Goal: Find specific page/section: Find specific page/section

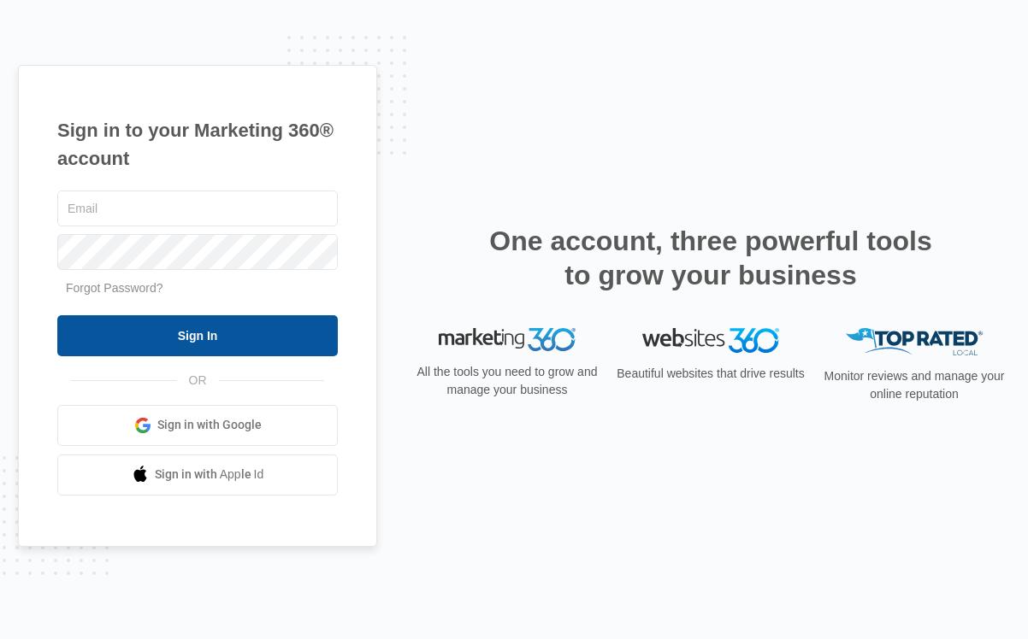
type input "[EMAIL_ADDRESS][DOMAIN_NAME]"
click at [237, 335] on input "Sign In" at bounding box center [197, 335] width 280 height 41
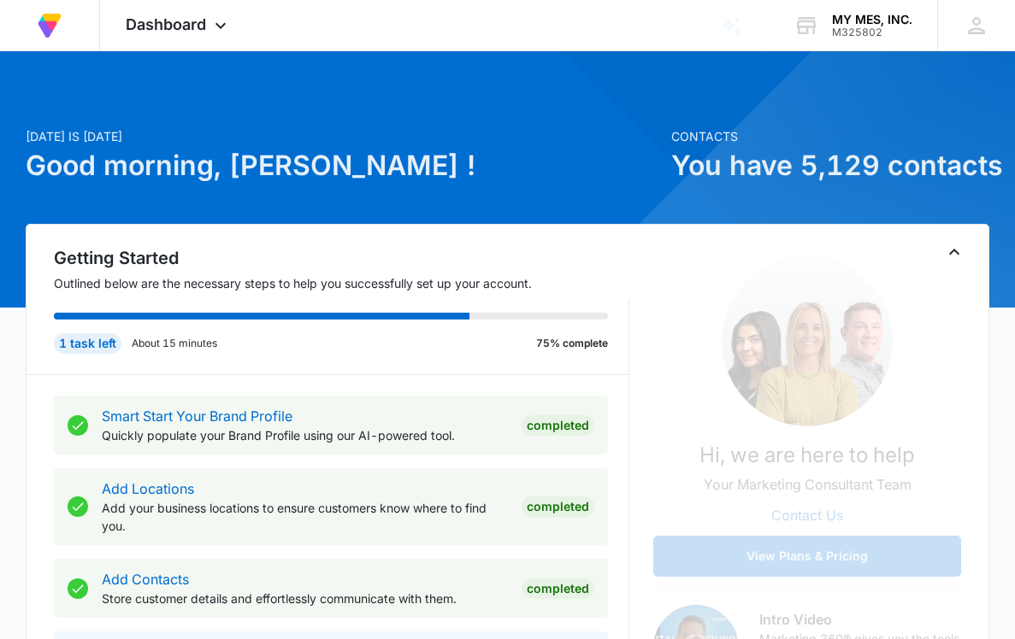
scroll to position [512, 0]
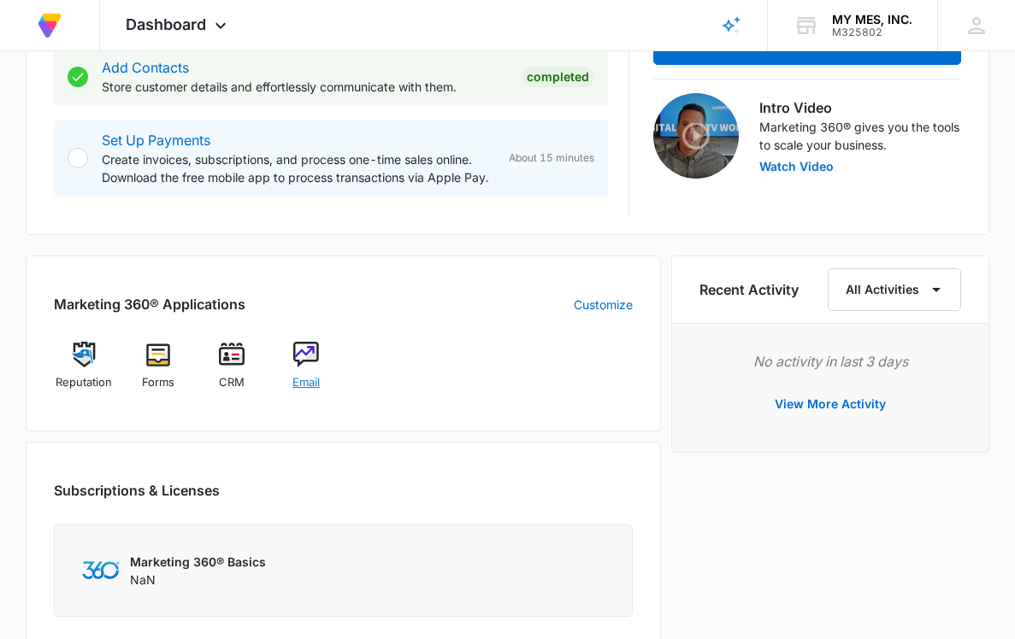
click at [308, 357] on img at bounding box center [306, 355] width 26 height 26
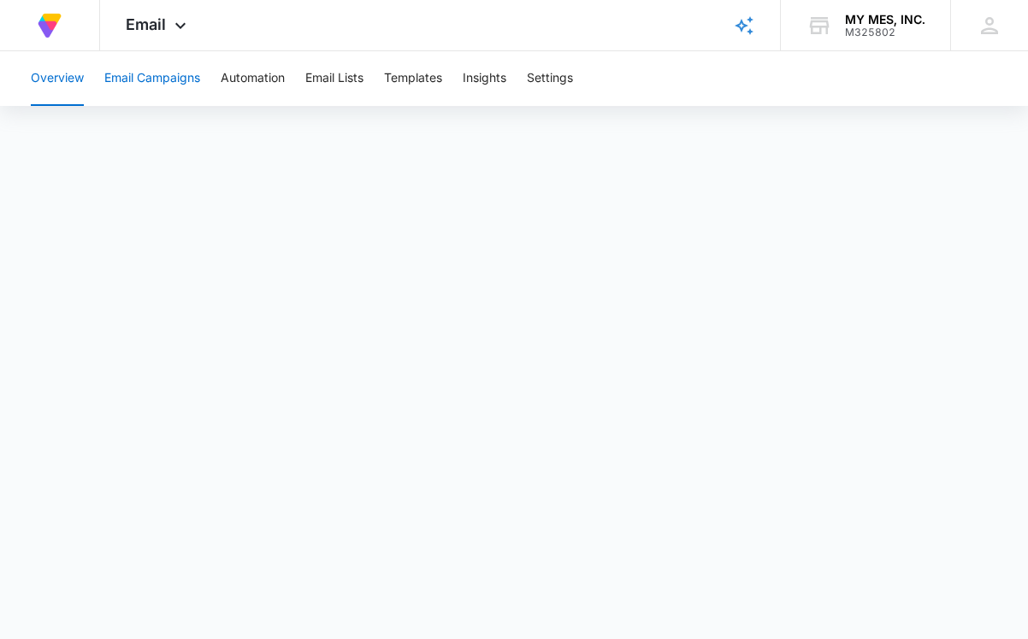
click at [171, 82] on button "Email Campaigns" at bounding box center [152, 78] width 96 height 55
click at [170, 23] on icon at bounding box center [180, 30] width 21 height 21
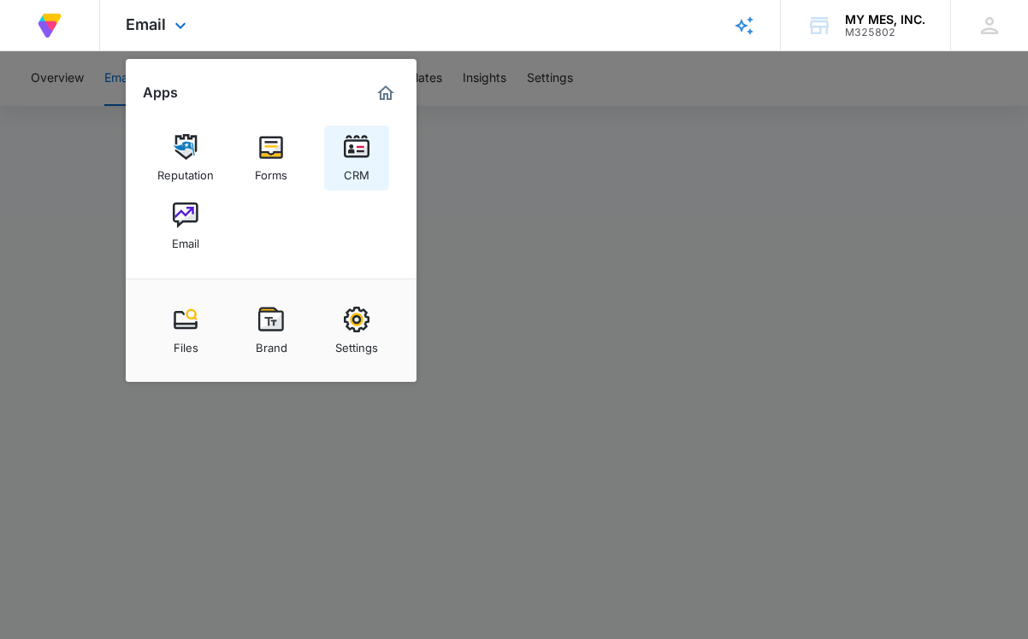
click at [363, 147] on img at bounding box center [357, 147] width 26 height 26
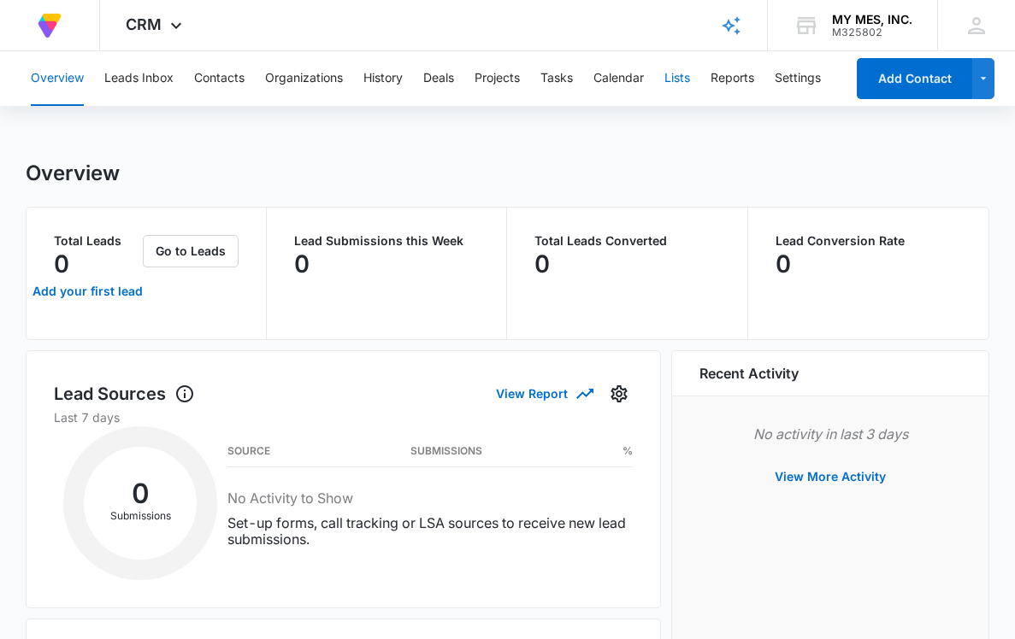
click at [685, 78] on button "Lists" at bounding box center [677, 78] width 26 height 55
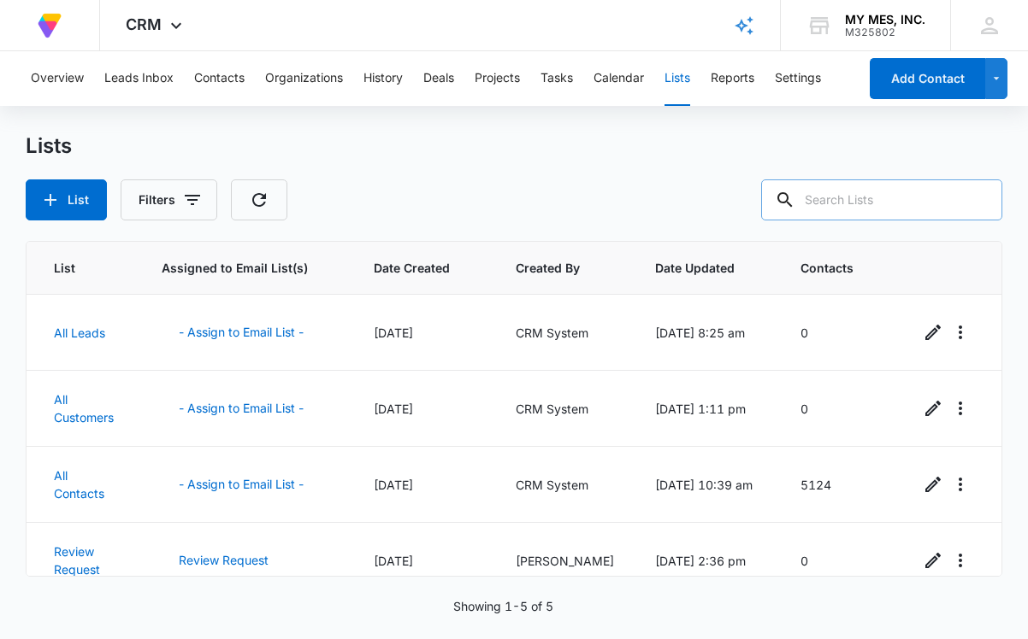
click at [882, 203] on input "text" at bounding box center [881, 200] width 241 height 41
paste input "chartless@lapazhospital.org"
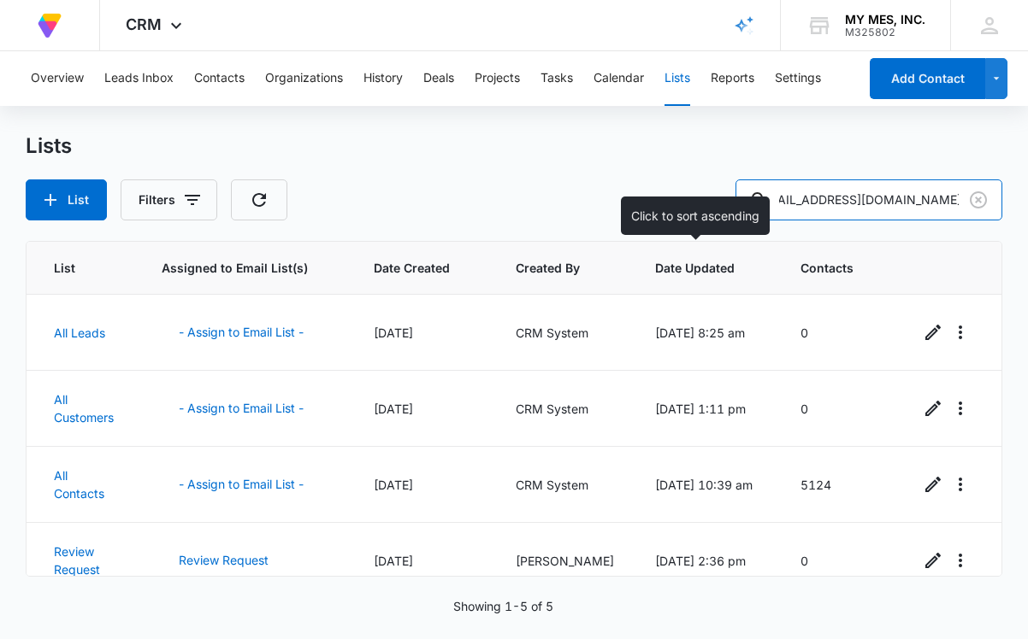
type input "chartless@lapazhospital.org"
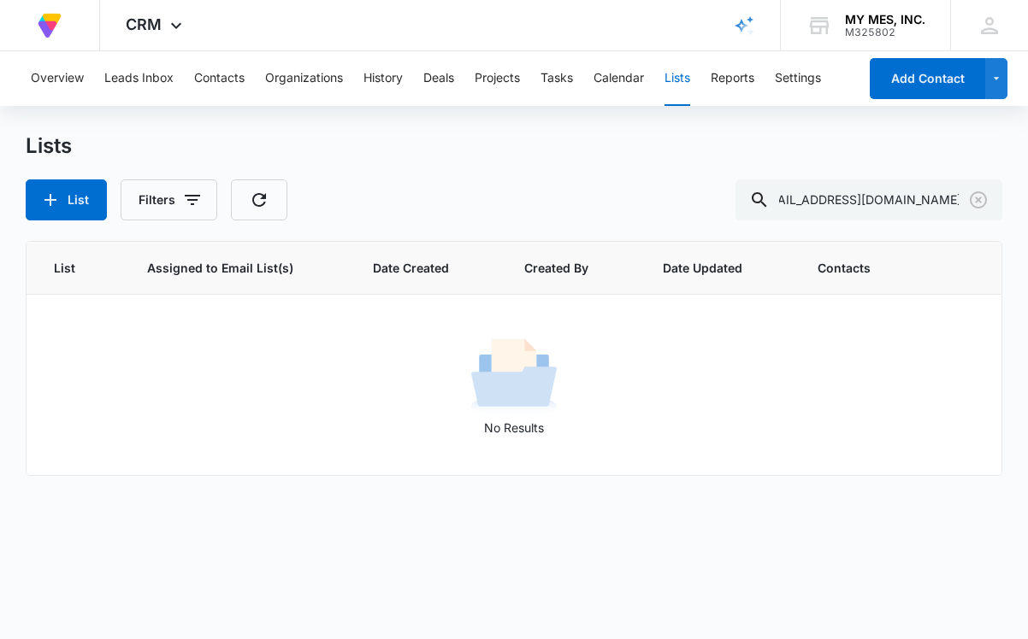
scroll to position [0, 0]
click at [686, 78] on button "Lists" at bounding box center [677, 78] width 26 height 55
click at [681, 81] on button "Lists" at bounding box center [677, 78] width 26 height 55
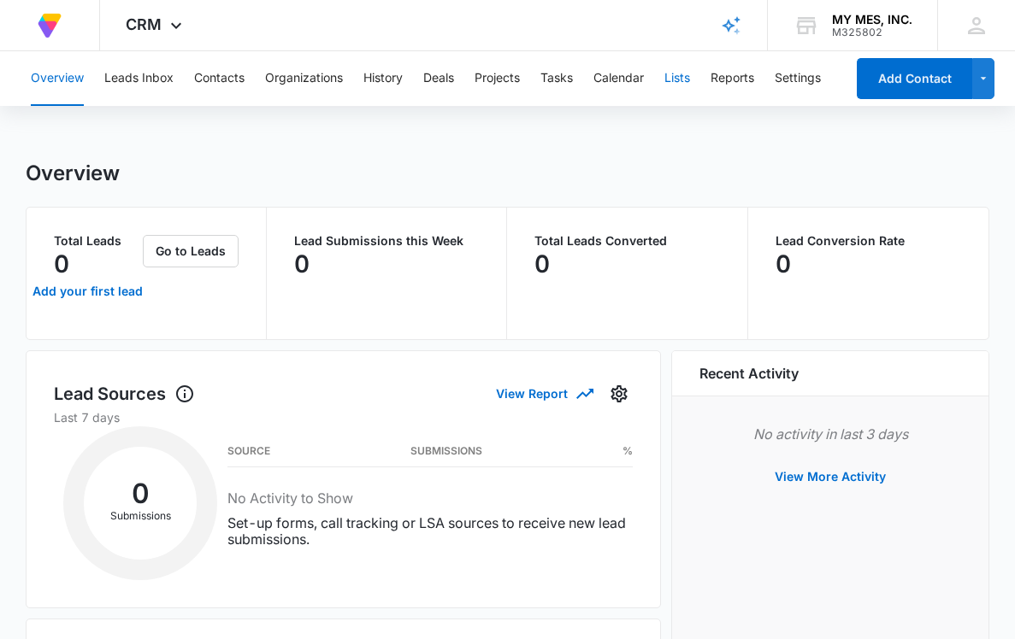
click at [675, 80] on button "Lists" at bounding box center [677, 78] width 26 height 55
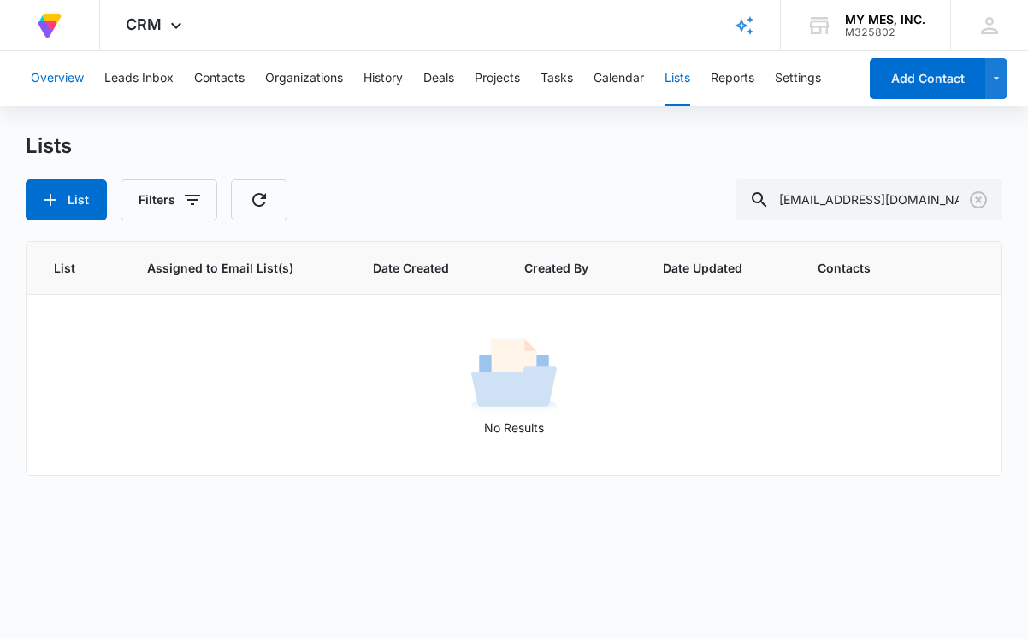
click at [73, 80] on button "Overview" at bounding box center [57, 78] width 53 height 55
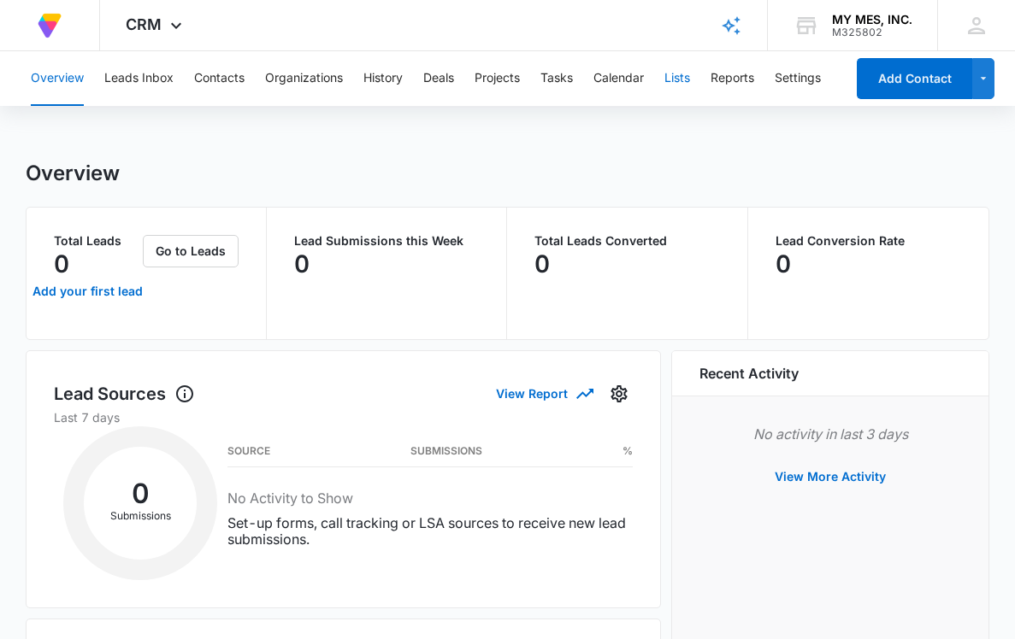
click at [681, 80] on button "Lists" at bounding box center [677, 78] width 26 height 55
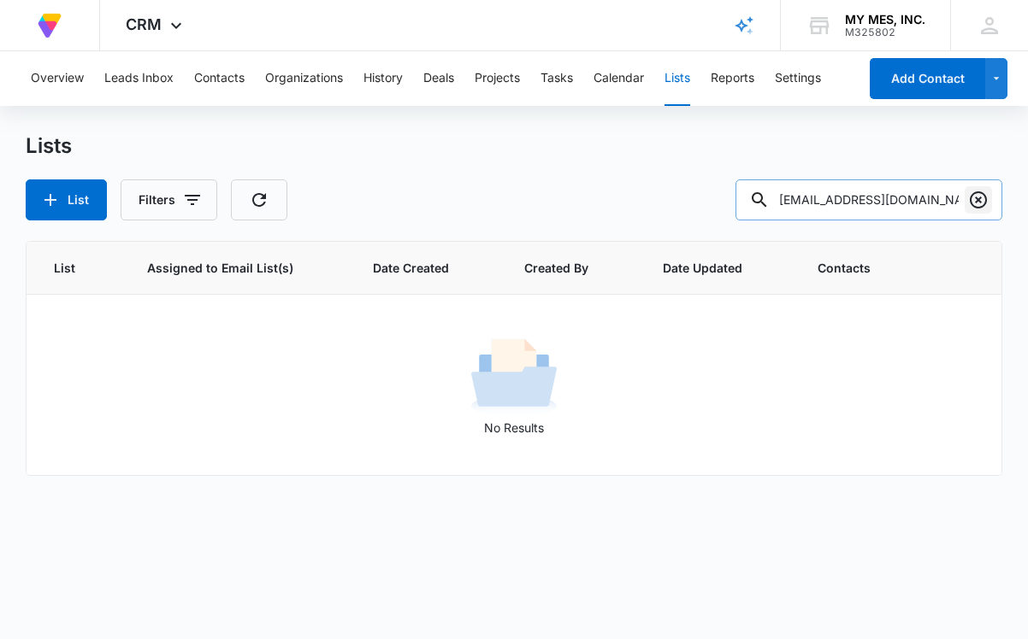
click at [983, 197] on icon "Clear" at bounding box center [978, 200] width 21 height 21
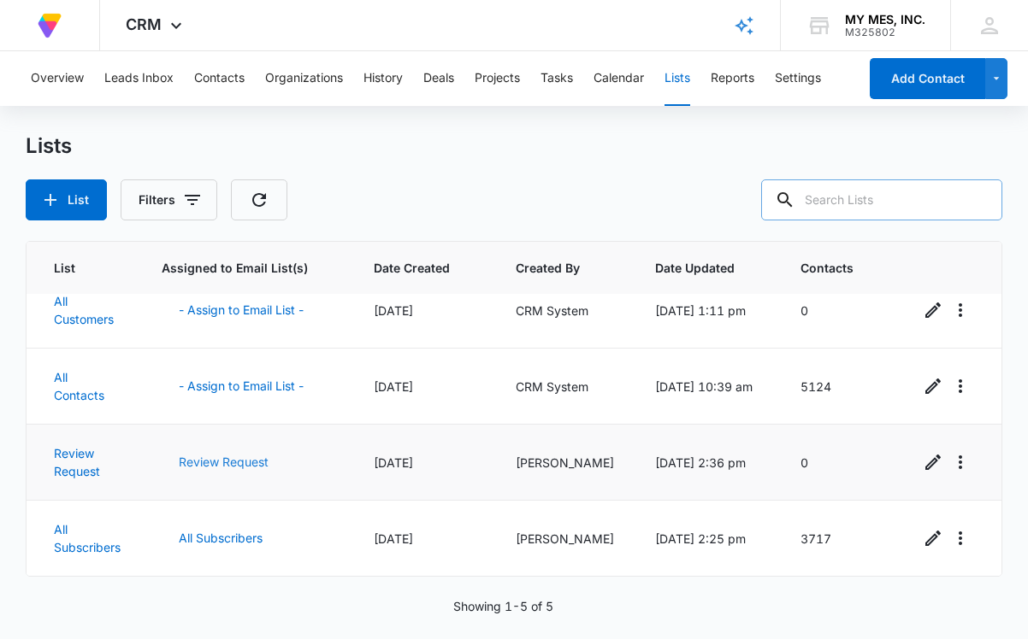
scroll to position [111, 0]
click at [73, 533] on link "All Subscribers" at bounding box center [87, 538] width 67 height 32
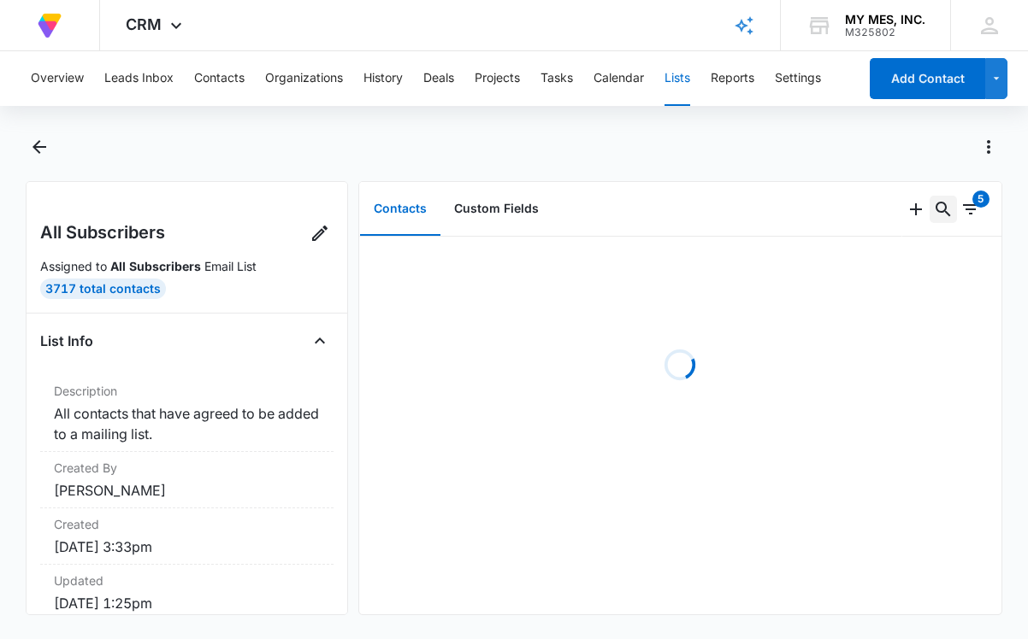
click at [934, 211] on icon "Search..." at bounding box center [943, 209] width 21 height 21
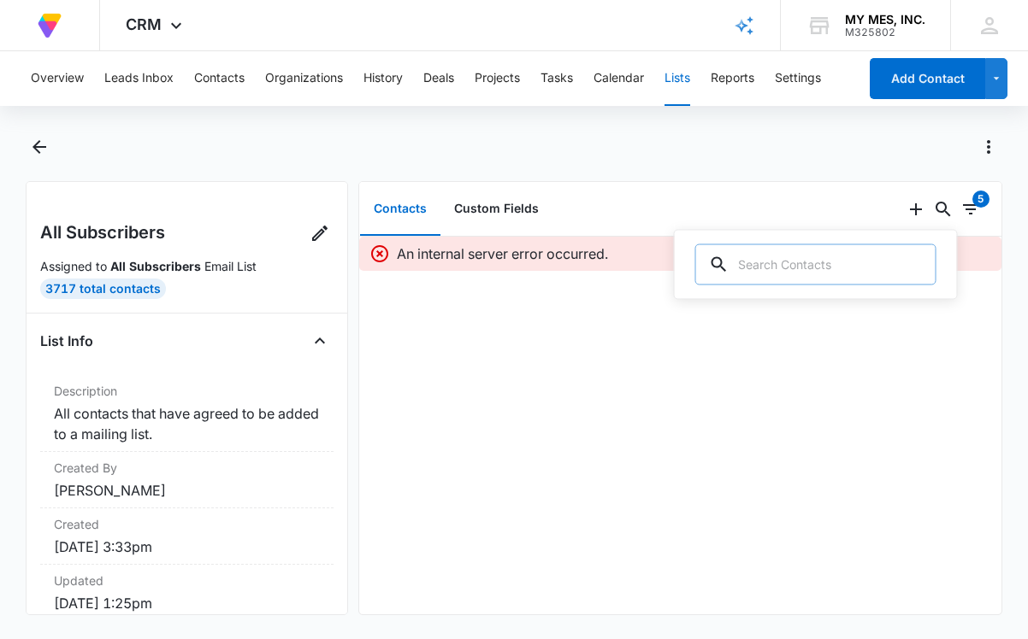
paste input "[EMAIL_ADDRESS][DOMAIN_NAME]"
type input "[EMAIL_ADDRESS][DOMAIN_NAME]"
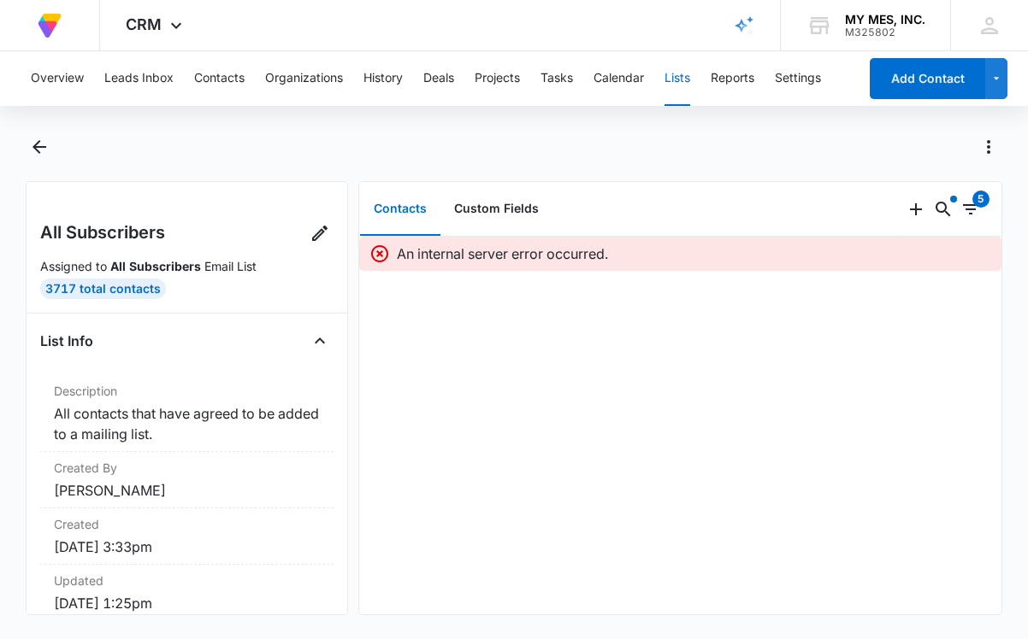
click at [458, 256] on p "An internal server error occurred." at bounding box center [502, 254] width 211 height 21
click at [116, 292] on div "3717 Total Contacts" at bounding box center [103, 289] width 126 height 21
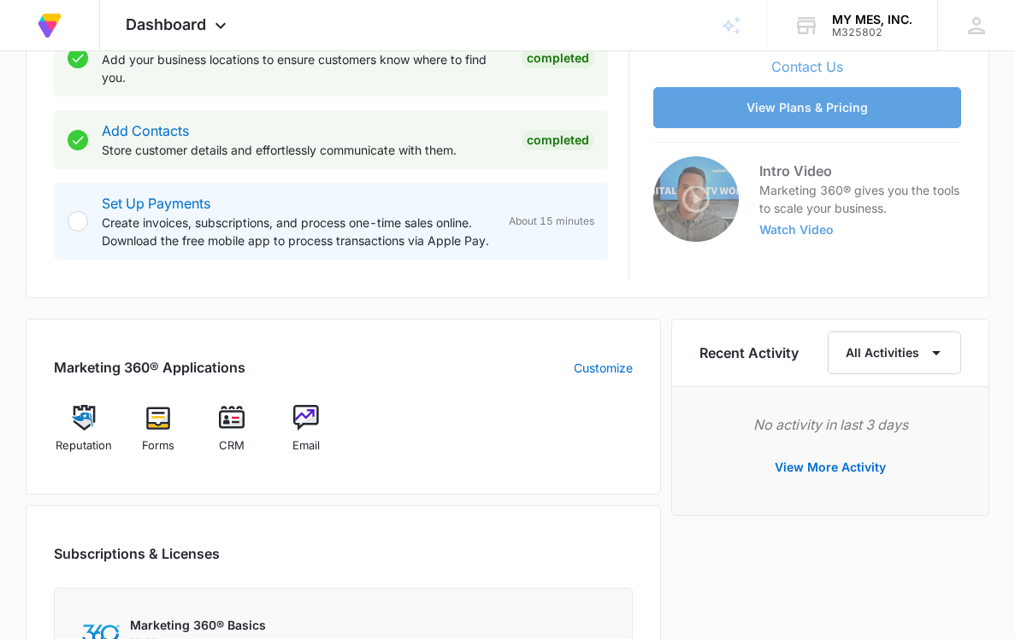
scroll to position [455, 0]
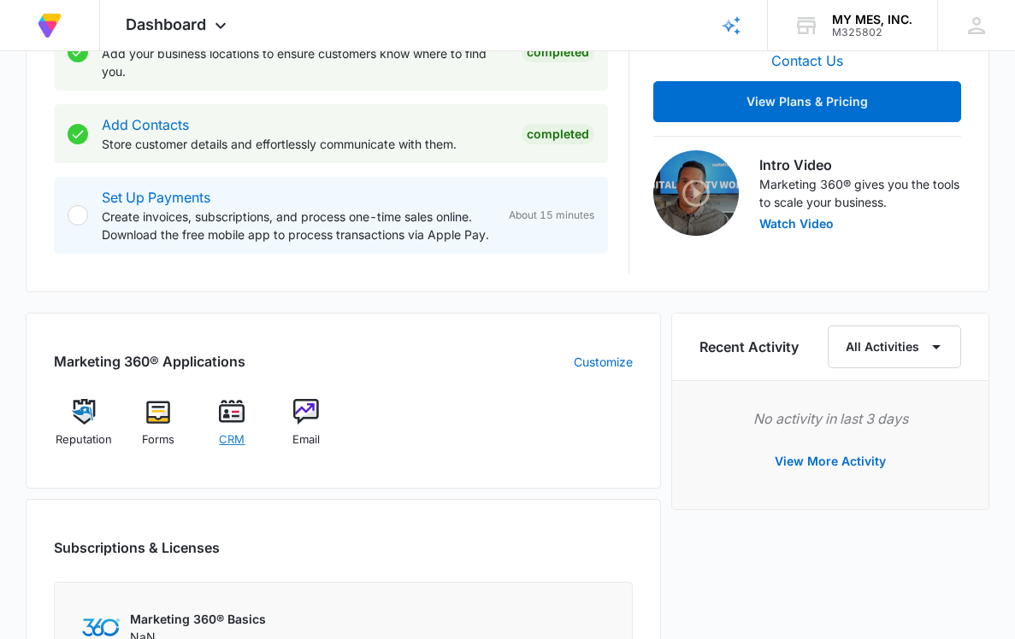
click at [227, 422] on img at bounding box center [232, 412] width 26 height 26
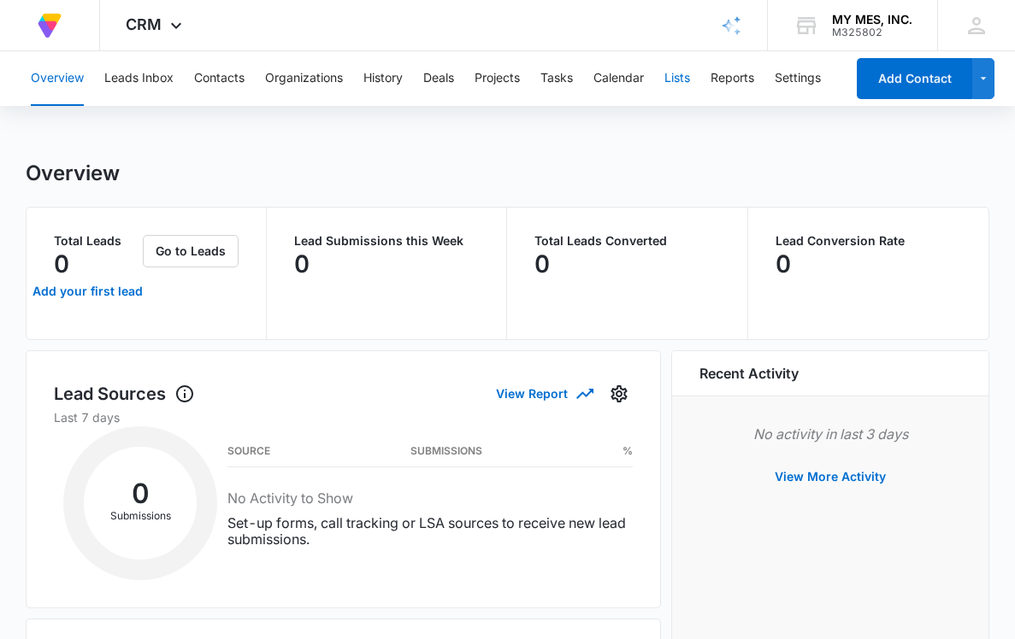
click at [683, 75] on button "Lists" at bounding box center [677, 78] width 26 height 55
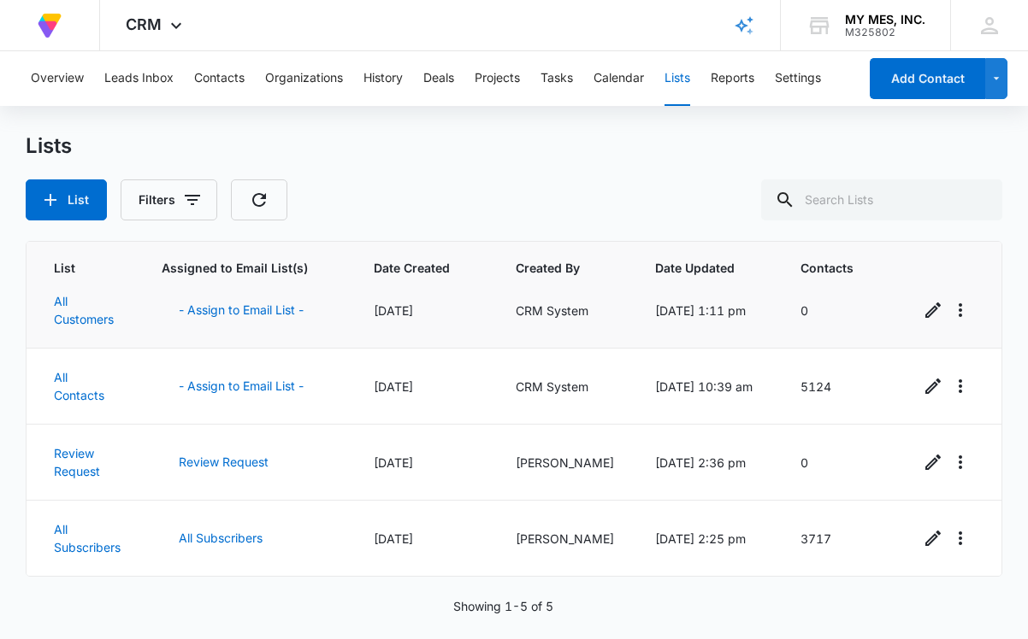
scroll to position [111, 0]
click at [85, 380] on link "All Contacts" at bounding box center [79, 386] width 50 height 32
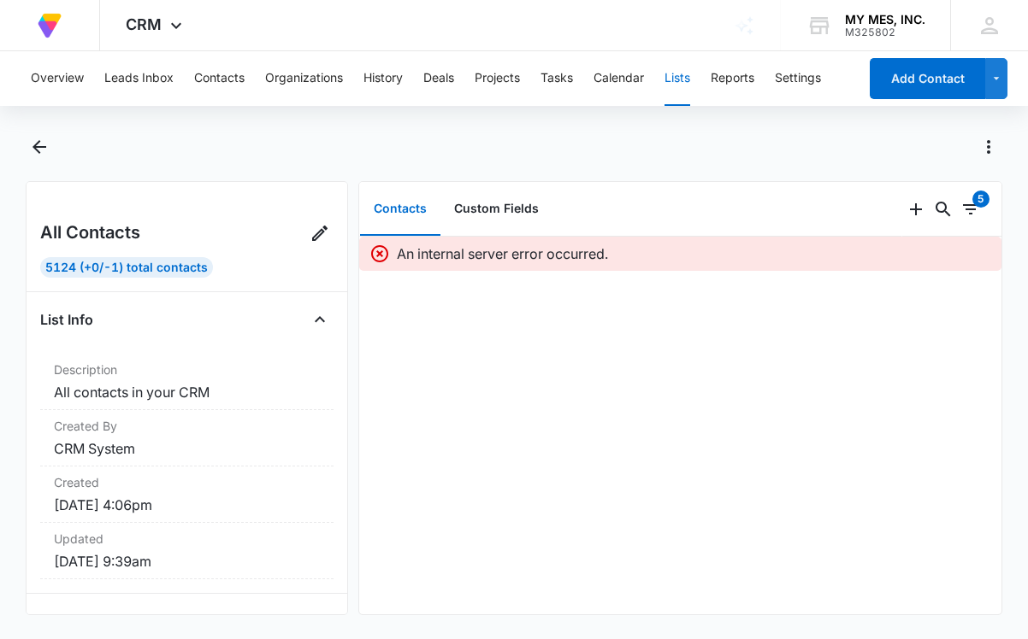
click at [422, 256] on p "An internal server error occurred." at bounding box center [502, 254] width 211 height 21
click at [380, 257] on icon at bounding box center [379, 254] width 21 height 21
click at [494, 212] on button "Custom Fields" at bounding box center [496, 209] width 112 height 53
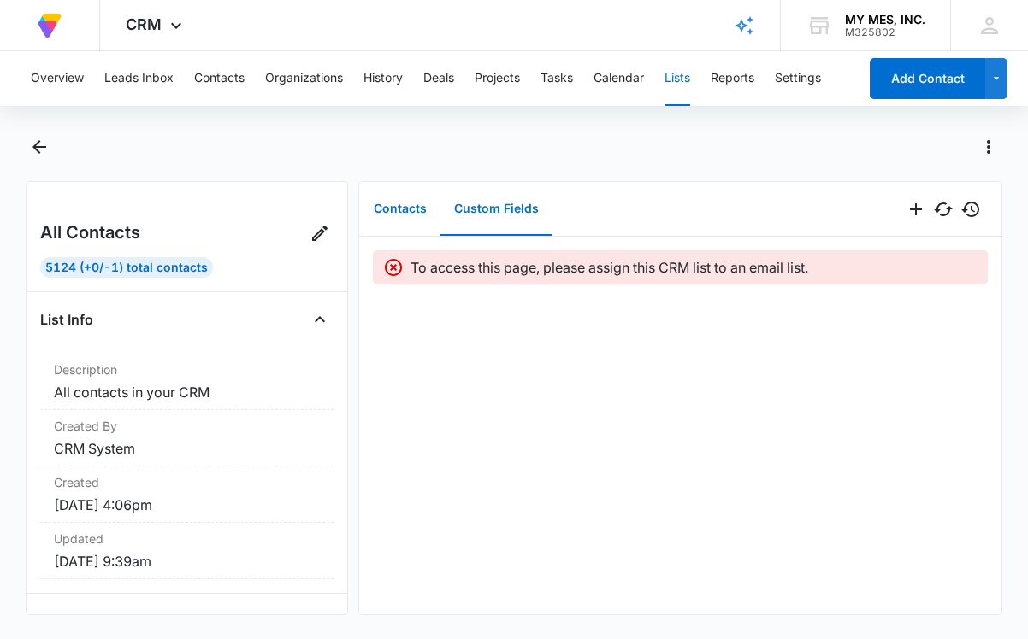
click at [397, 210] on button "Contacts" at bounding box center [400, 209] width 80 height 53
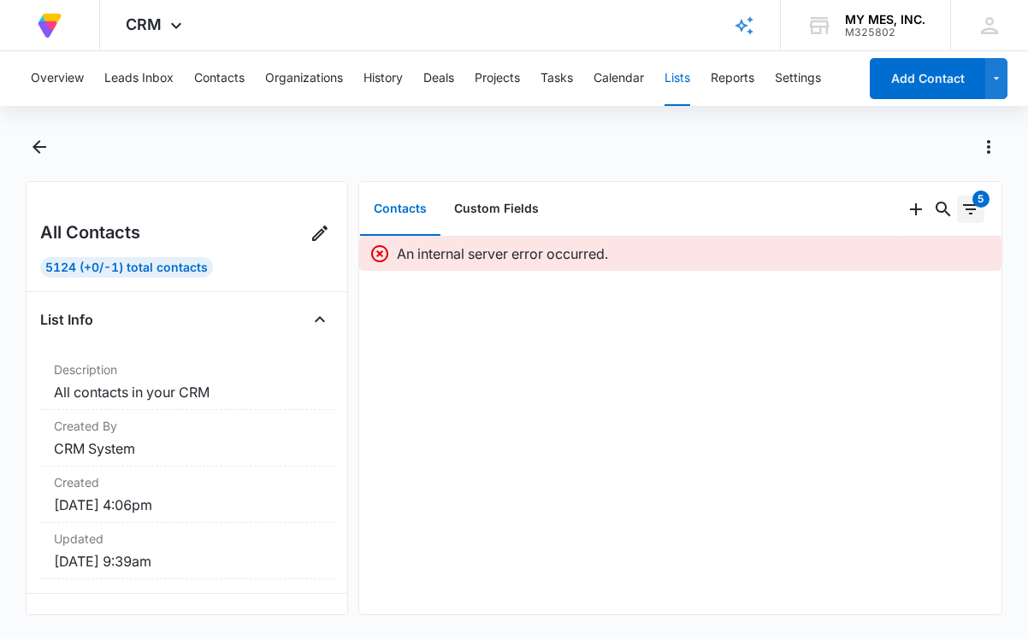
click at [972, 202] on div "5" at bounding box center [980, 199] width 17 height 17
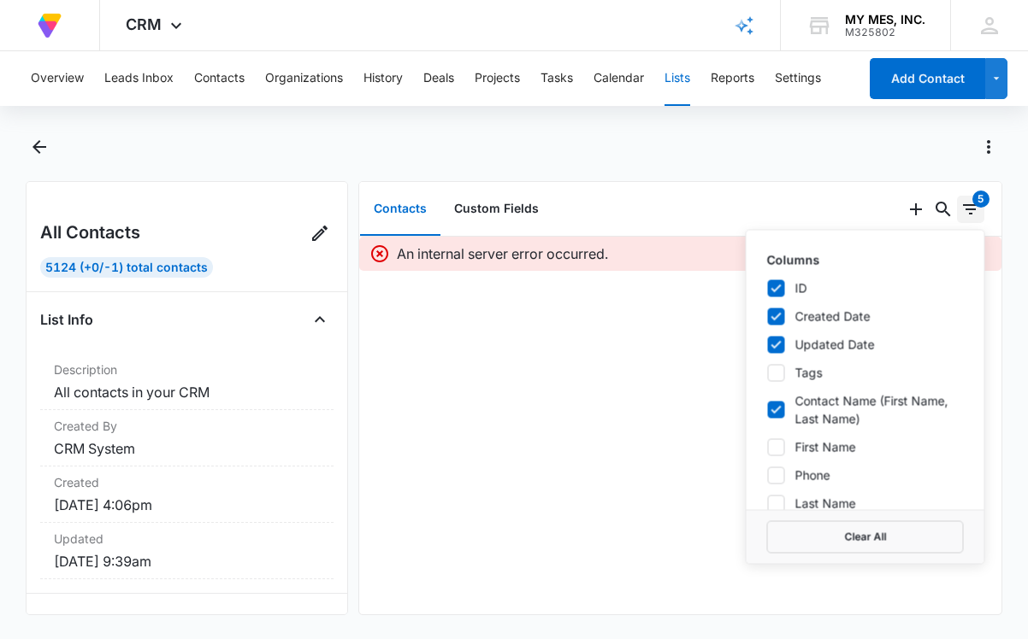
click at [972, 202] on div "5" at bounding box center [980, 199] width 17 height 17
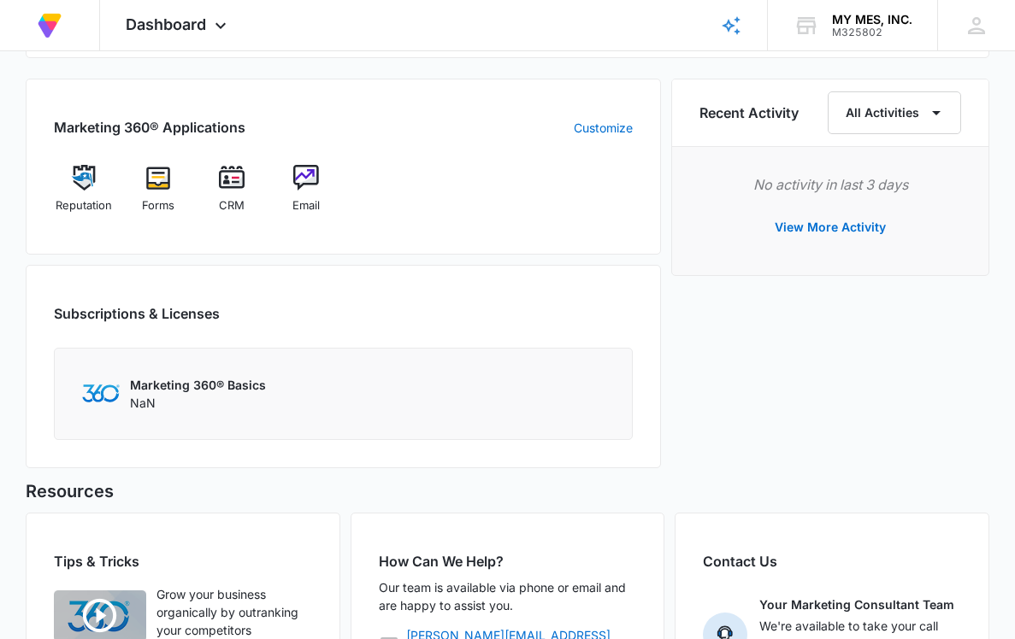
scroll to position [686, 0]
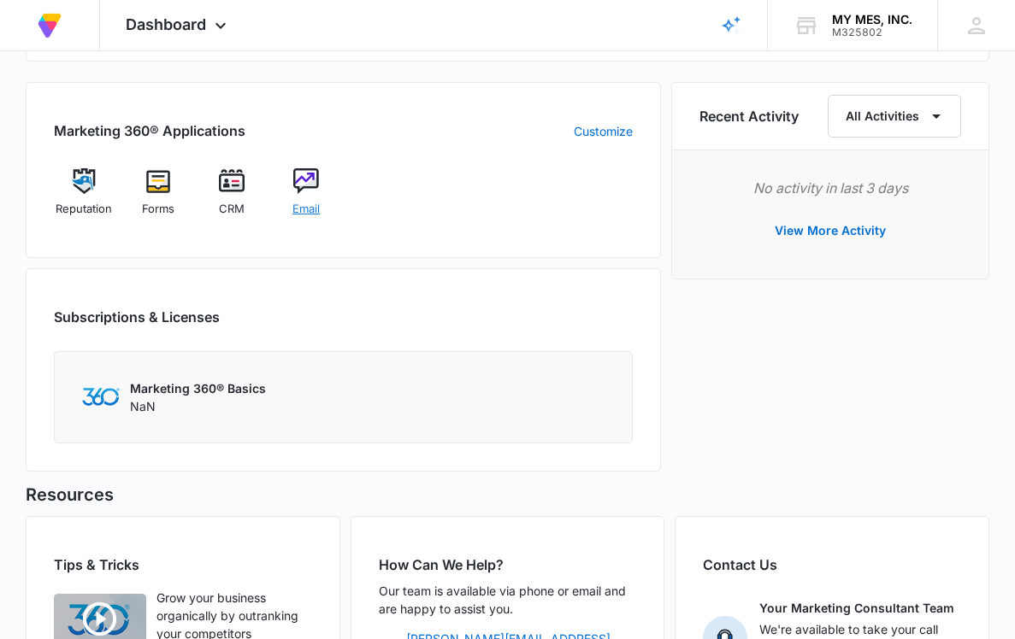
click at [309, 185] on img at bounding box center [306, 181] width 26 height 26
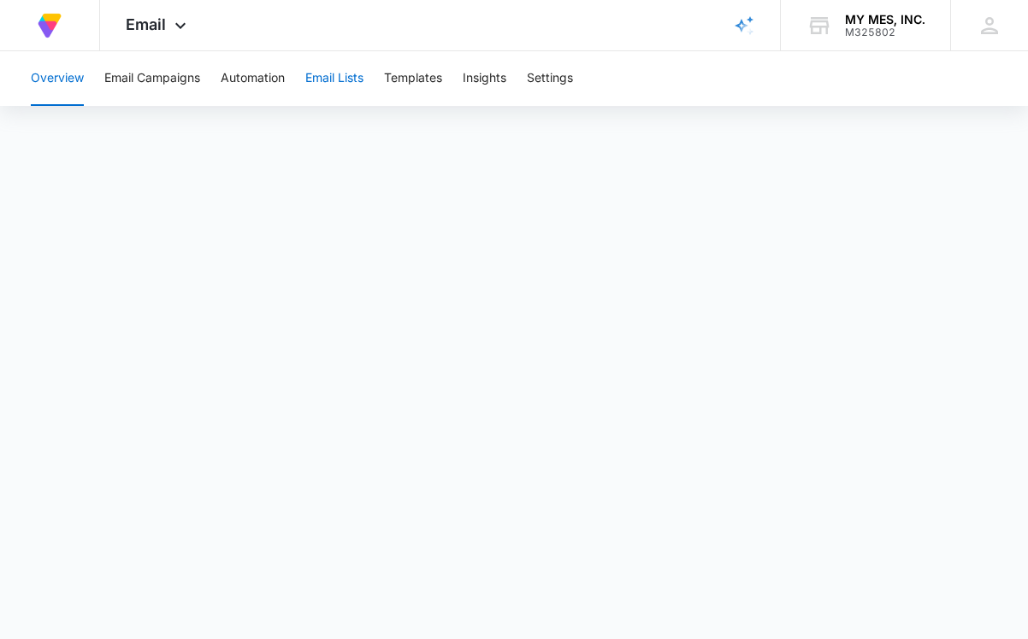
click at [339, 80] on button "Email Lists" at bounding box center [334, 78] width 58 height 55
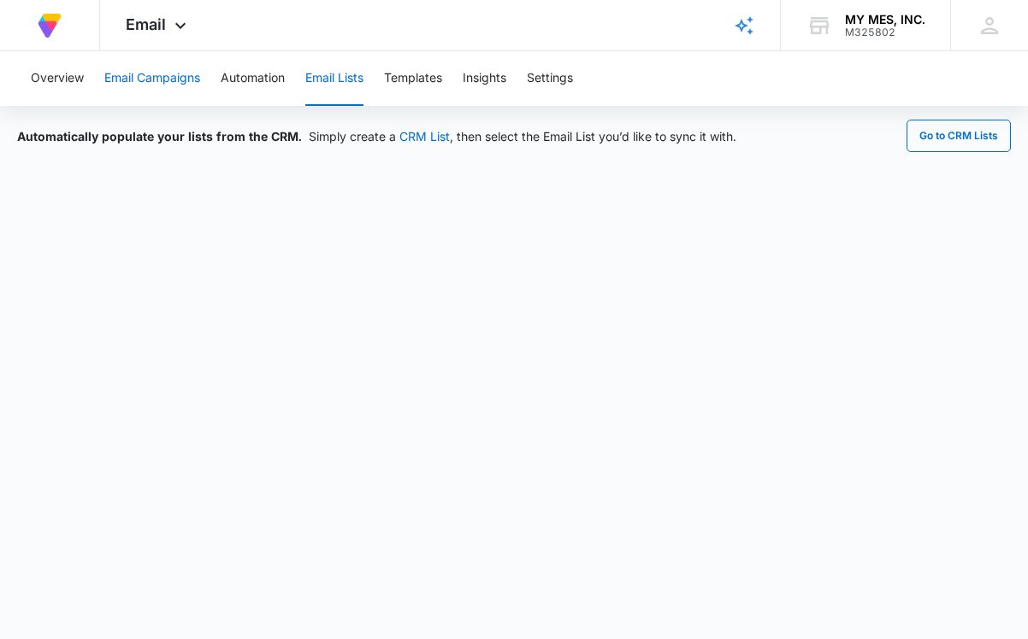
click at [139, 79] on button "Email Campaigns" at bounding box center [152, 78] width 96 height 55
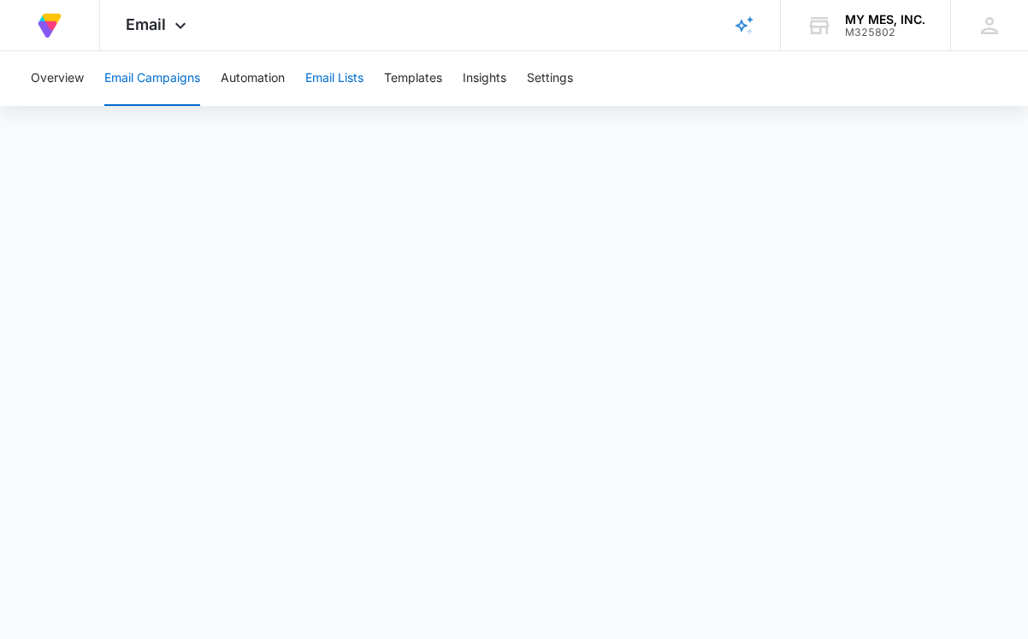
click at [331, 68] on button "Email Lists" at bounding box center [334, 78] width 58 height 55
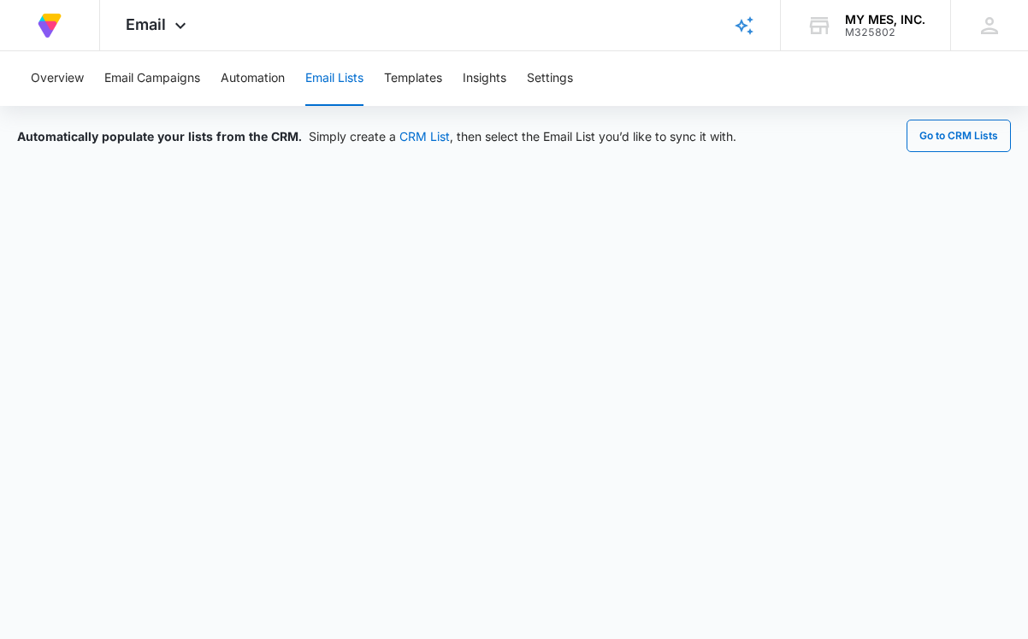
click at [359, 77] on button "Email Lists" at bounding box center [334, 78] width 58 height 55
click at [155, 27] on span "Email" at bounding box center [146, 24] width 40 height 18
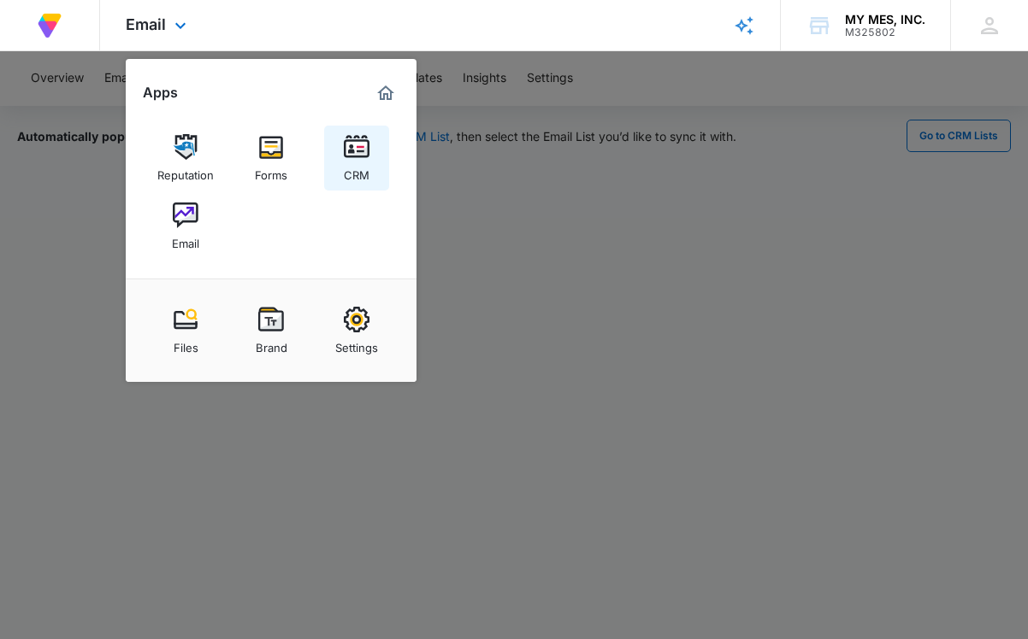
click at [368, 161] on div "CRM" at bounding box center [357, 171] width 26 height 22
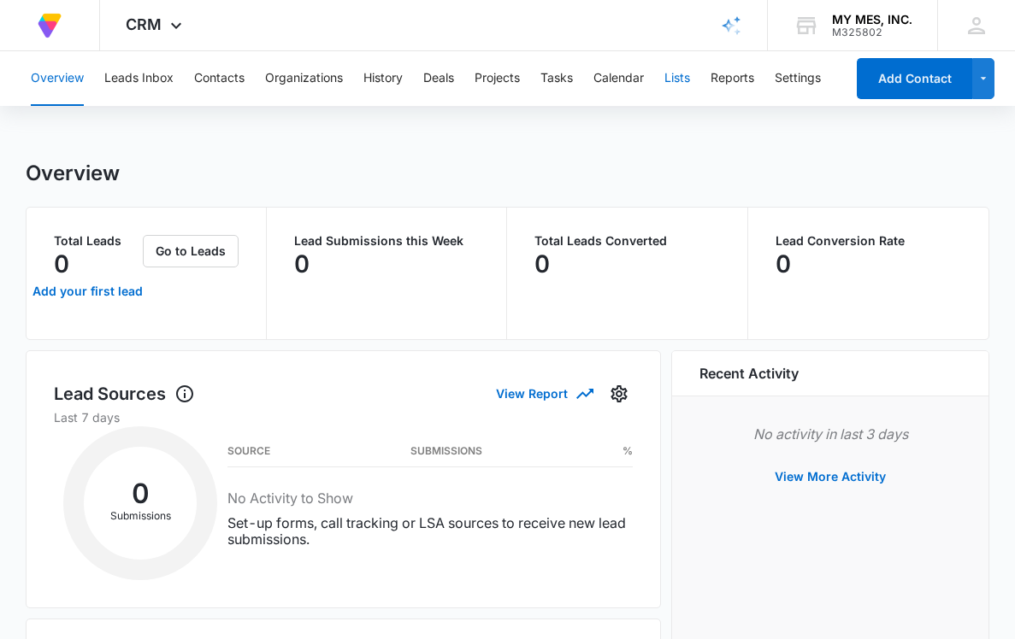
click at [671, 79] on button "Lists" at bounding box center [677, 78] width 26 height 55
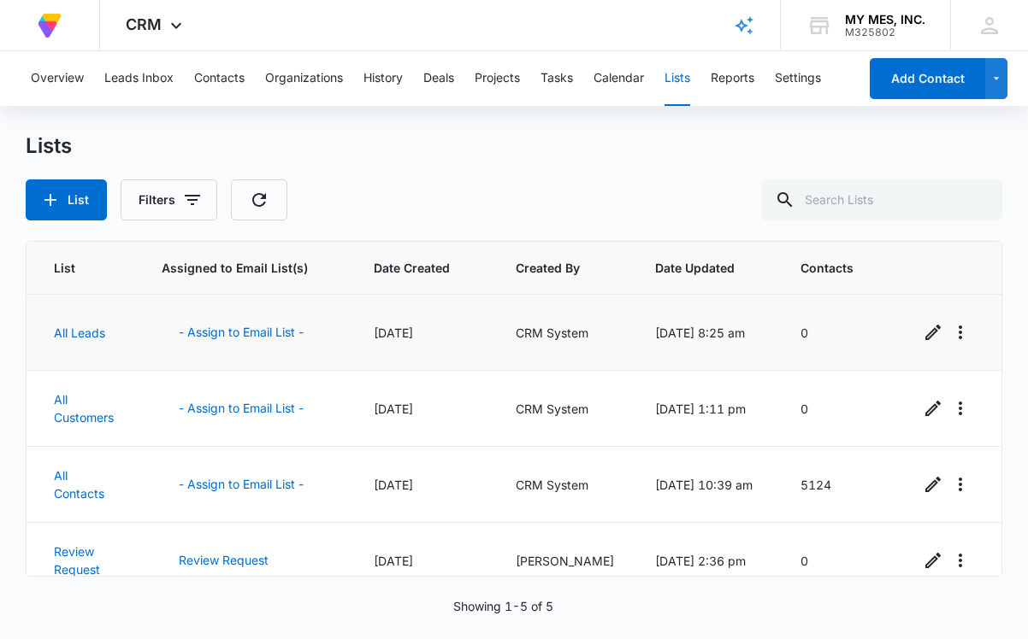
scroll to position [111, 0]
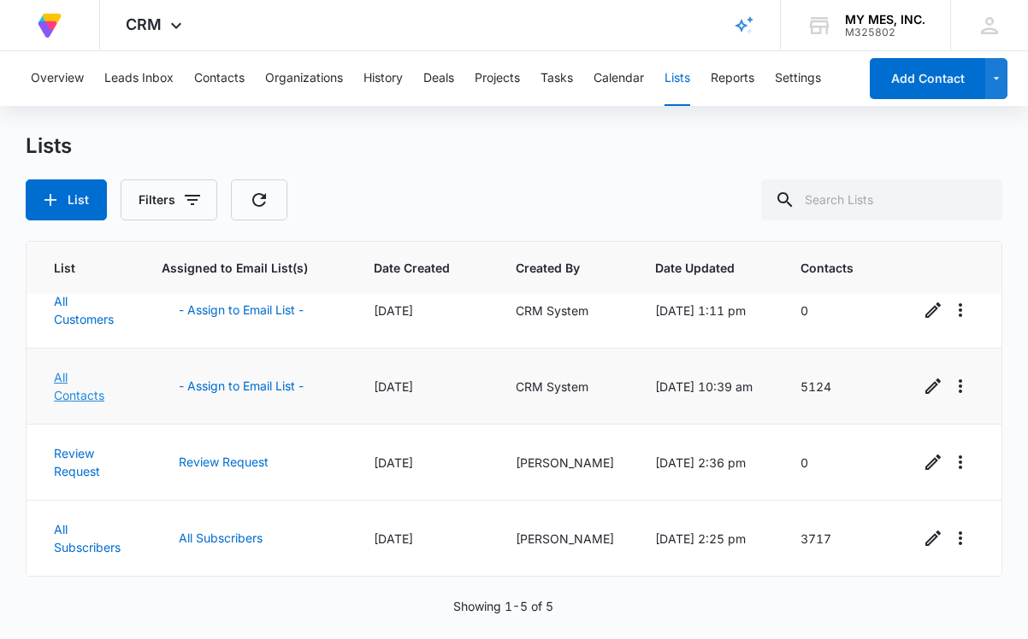
click at [80, 379] on link "All Contacts" at bounding box center [79, 386] width 50 height 32
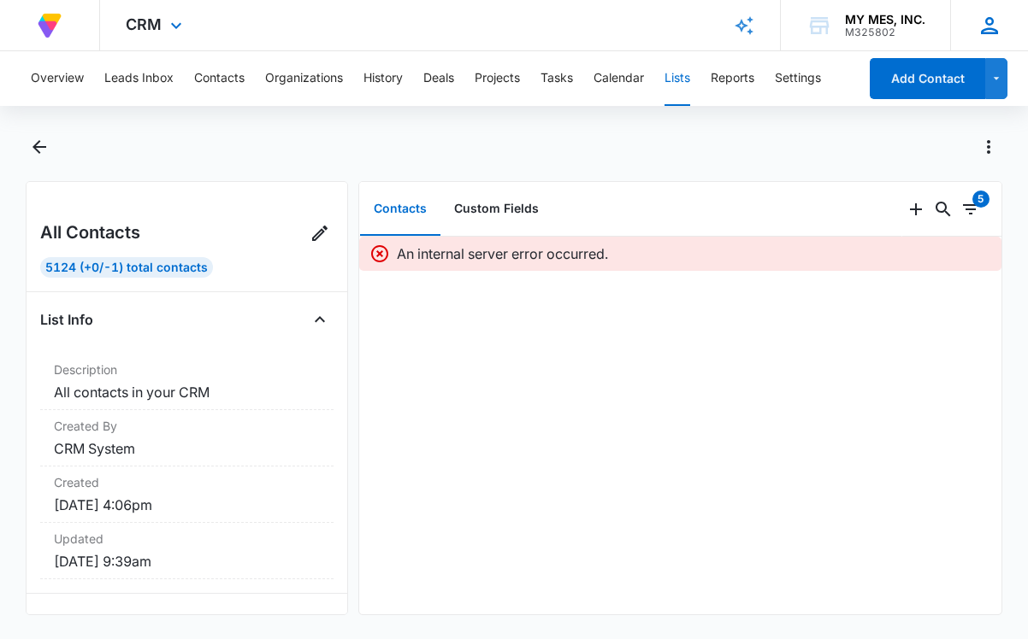
click at [996, 32] on icon at bounding box center [989, 25] width 17 height 17
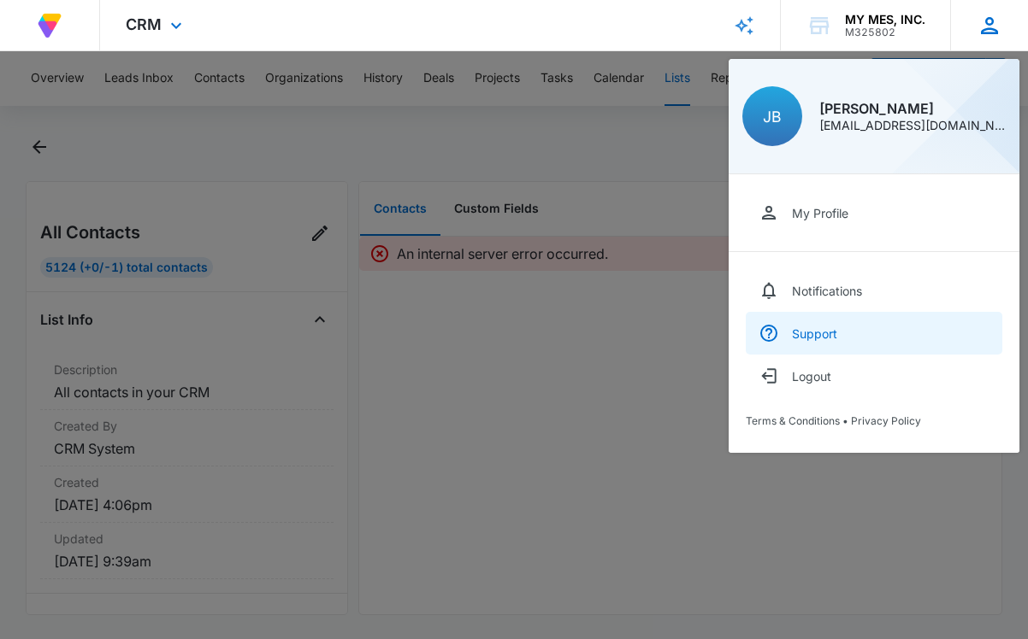
click at [824, 339] on div "Support" at bounding box center [814, 334] width 45 height 15
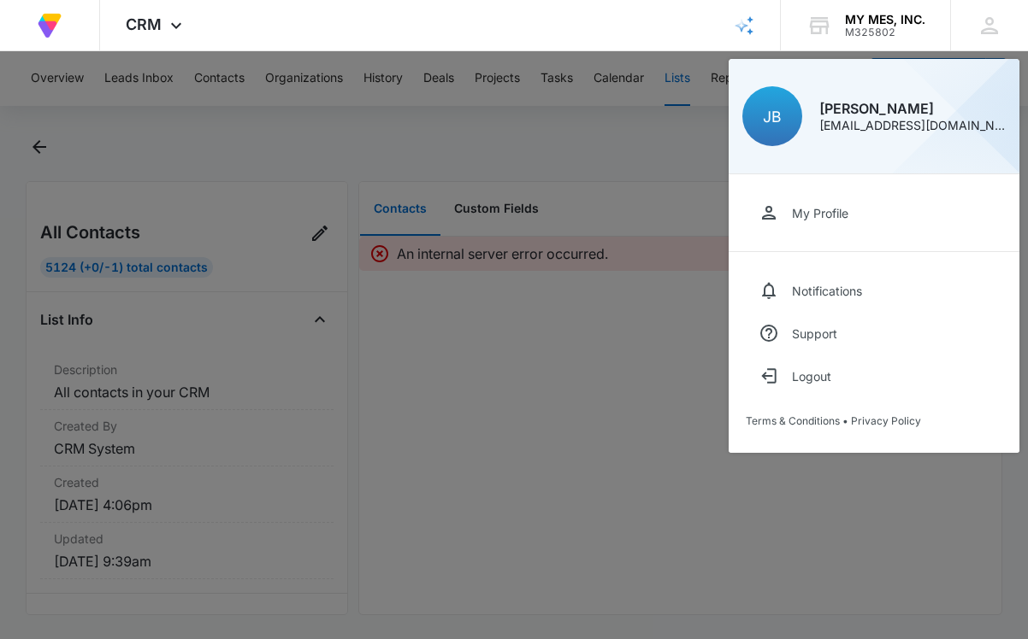
click at [644, 174] on div at bounding box center [514, 319] width 1028 height 639
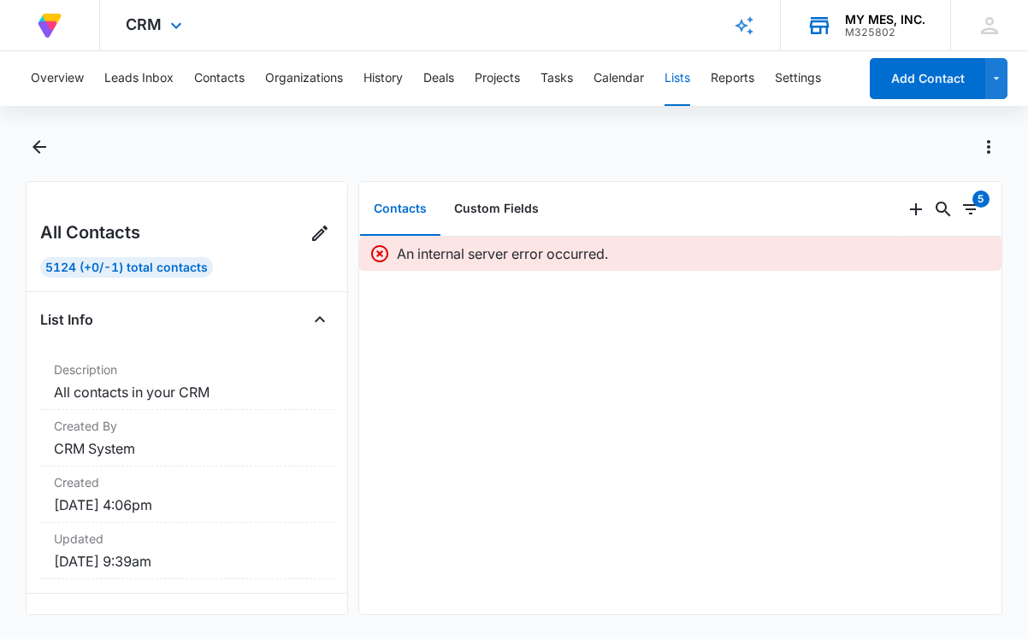
click at [888, 20] on div "MY MES, INC." at bounding box center [885, 20] width 80 height 14
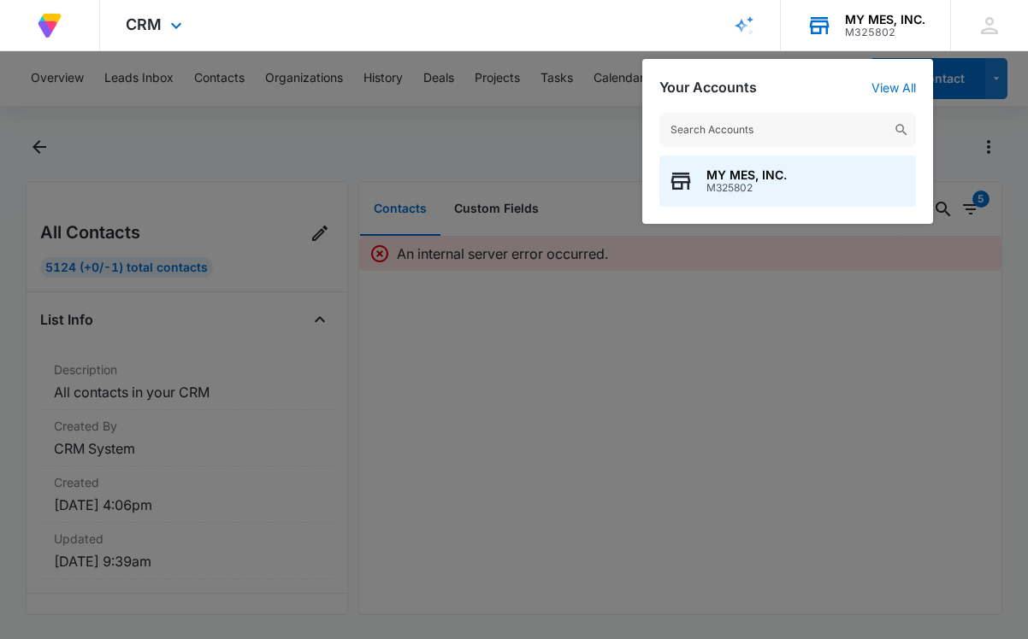
click at [888, 20] on div "MY MES, INC." at bounding box center [885, 20] width 80 height 14
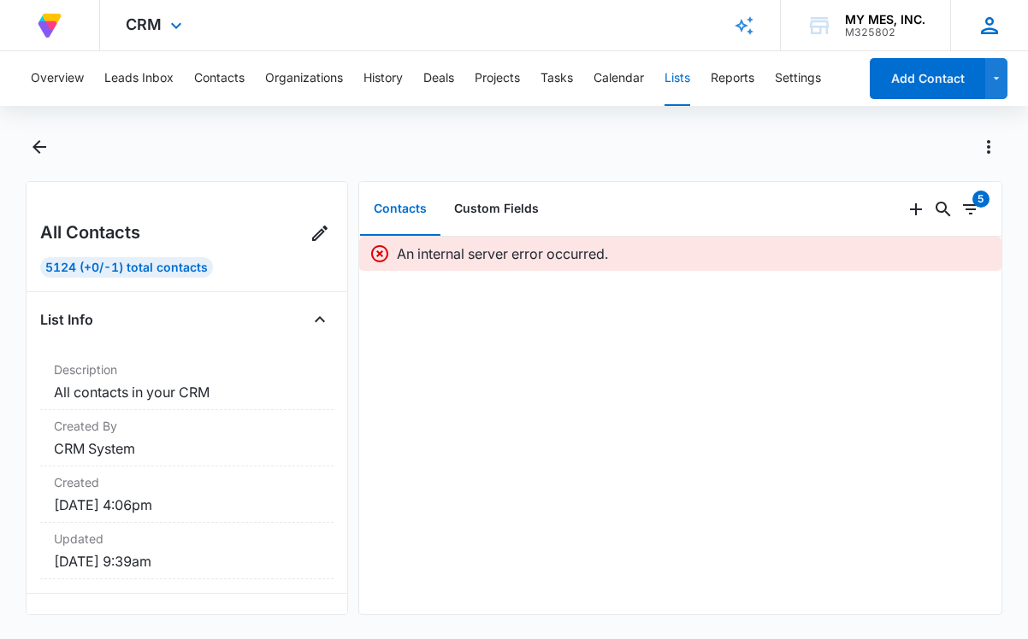
click at [986, 22] on icon at bounding box center [989, 25] width 17 height 17
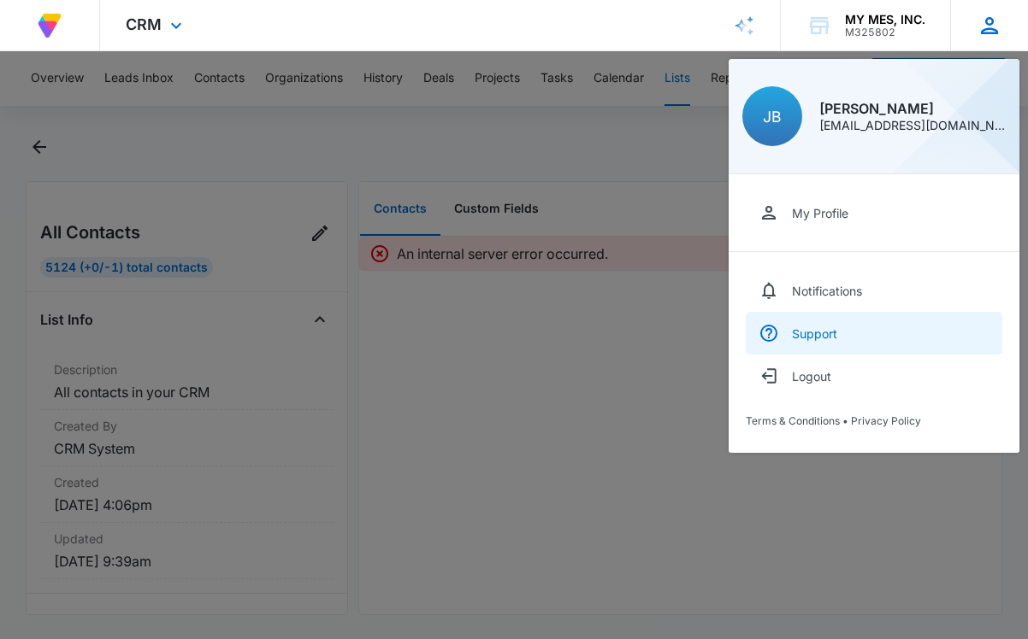
click at [852, 335] on link "Support" at bounding box center [874, 333] width 256 height 43
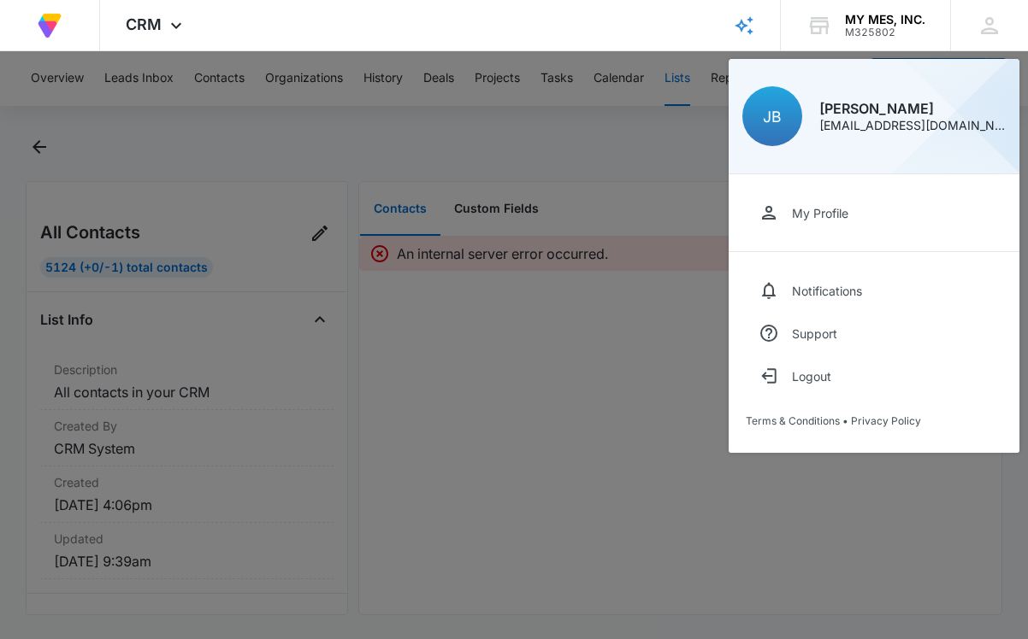
click at [586, 308] on div at bounding box center [514, 319] width 1028 height 639
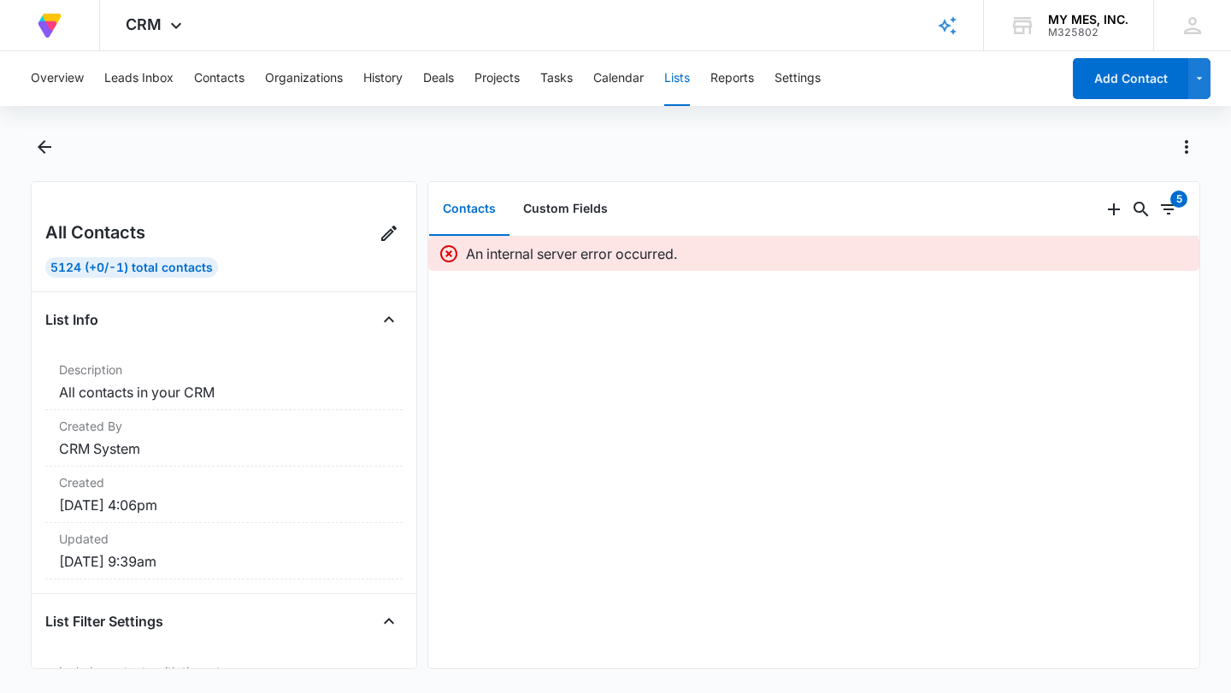
click at [646, 135] on div at bounding box center [634, 146] width 1133 height 27
